Goal: Find specific page/section: Find specific page/section

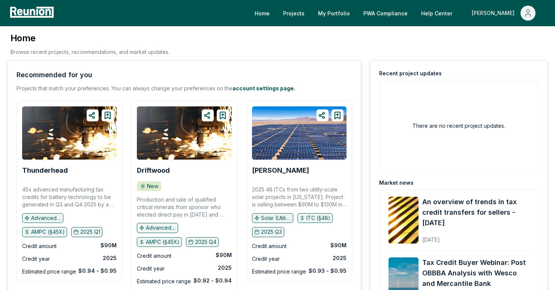
click at [526, 9] on icon "Main" at bounding box center [527, 13] width 9 height 9
click at [505, 38] on p "Admin Portal" at bounding box center [513, 40] width 31 height 9
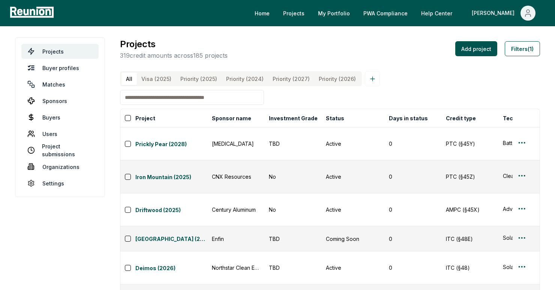
click at [201, 99] on input at bounding box center [192, 97] width 144 height 15
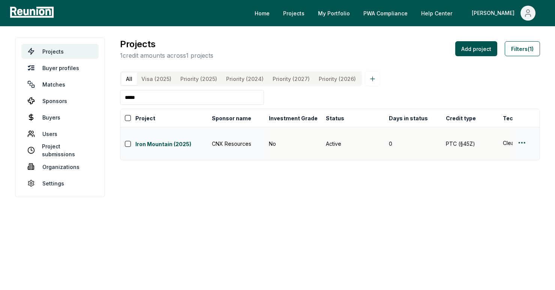
type input "****"
click at [522, 136] on html "Please visit us on your desktop We're working on making our marketplace mobile-…" at bounding box center [277, 145] width 555 height 290
click at [493, 160] on div "Edit" at bounding box center [512, 166] width 71 height 12
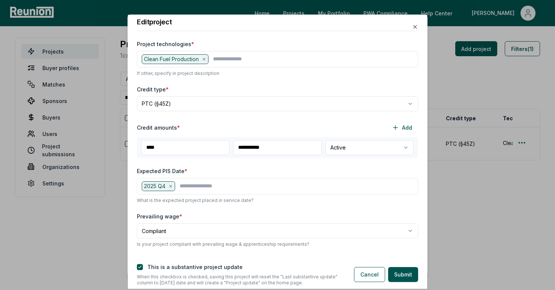
scroll to position [145, 0]
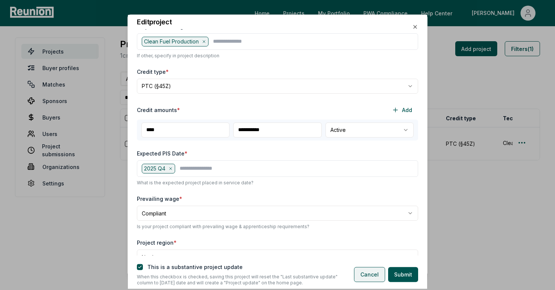
click at [362, 270] on button "Cancel" at bounding box center [369, 274] width 31 height 15
